Goal: Information Seeking & Learning: Learn about a topic

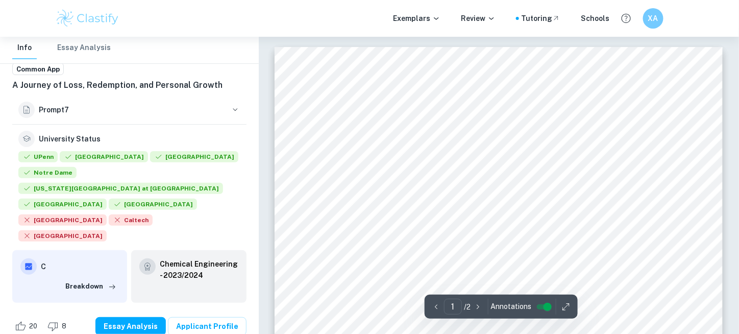
scroll to position [70, 0]
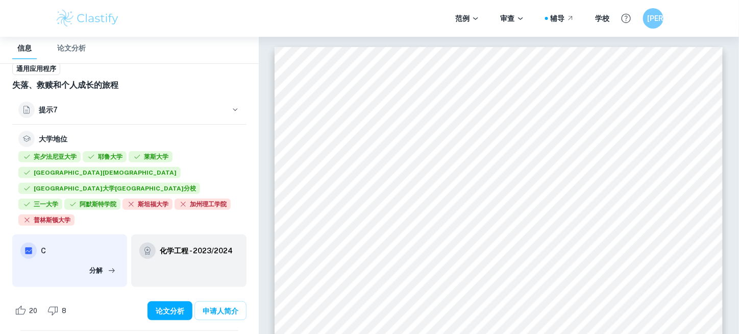
click at [190, 131] on div "大学地位" at bounding box center [129, 139] width 222 height 16
click at [111, 265] on icon "button" at bounding box center [112, 270] width 10 height 10
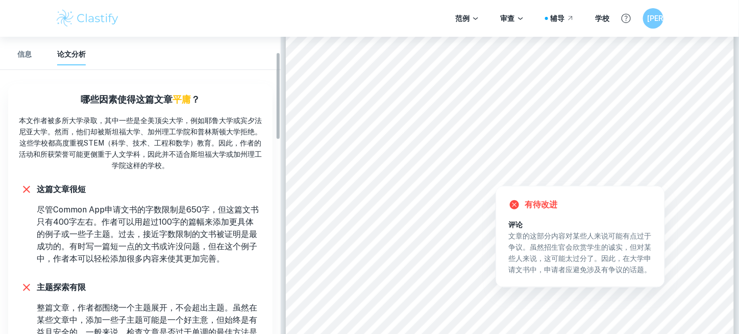
scroll to position [0, 0]
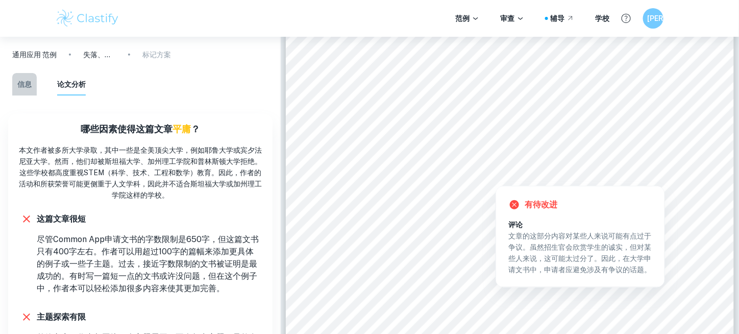
click at [27, 81] on font "信息" at bounding box center [24, 84] width 14 height 8
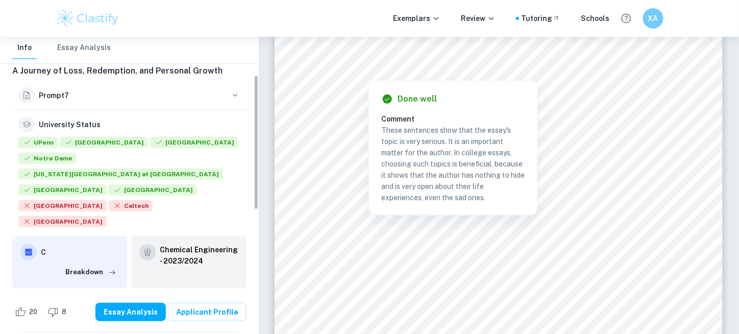
scroll to position [84, 0]
click at [320, 24] on div "Exemplars Review Tutoring Schools XA" at bounding box center [369, 18] width 653 height 20
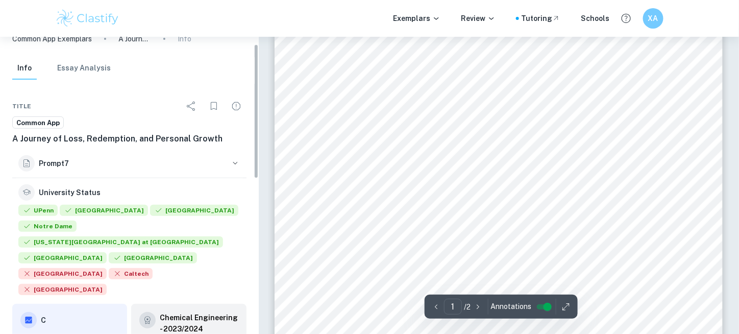
scroll to position [0, 0]
